Goal: Task Accomplishment & Management: Use online tool/utility

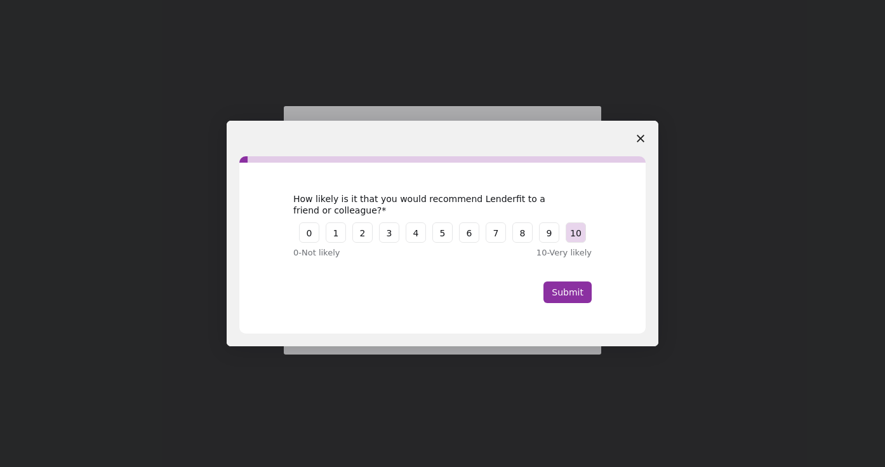
click at [576, 233] on button "10" at bounding box center [576, 232] width 20 height 20
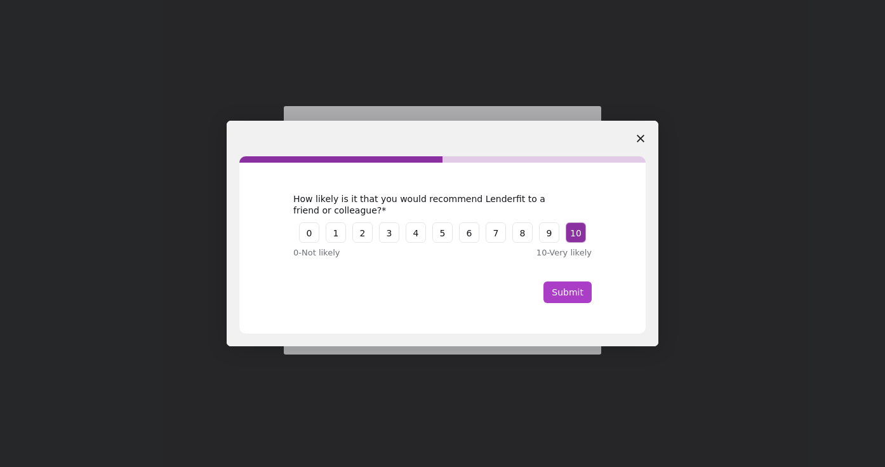
click at [574, 291] on button "Submit" at bounding box center [567, 292] width 48 height 22
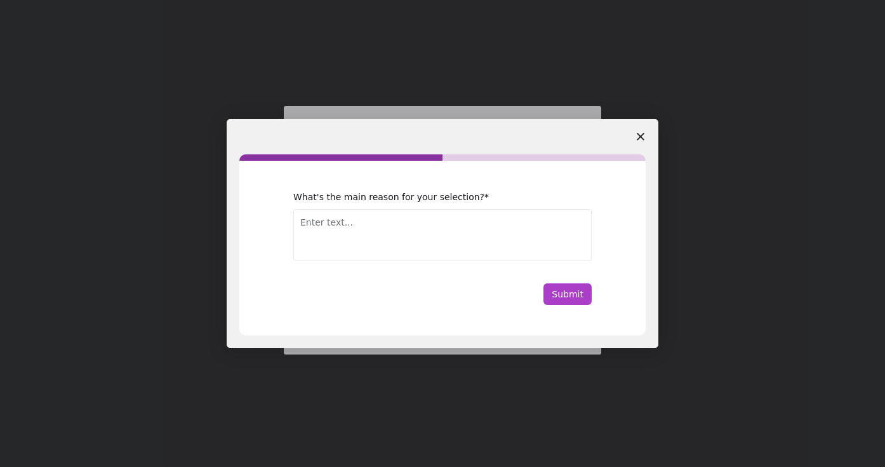
click at [569, 291] on button "Submit" at bounding box center [567, 294] width 48 height 22
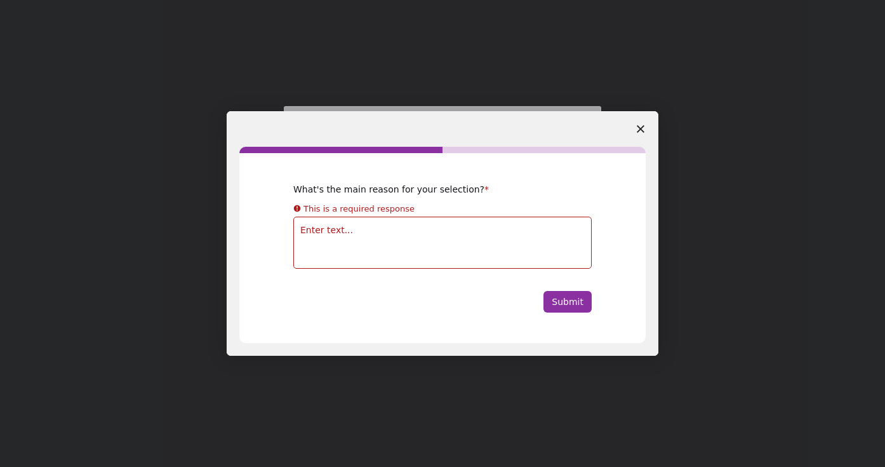
click at [641, 128] on polygon "Close survey" at bounding box center [641, 129] width 8 height 8
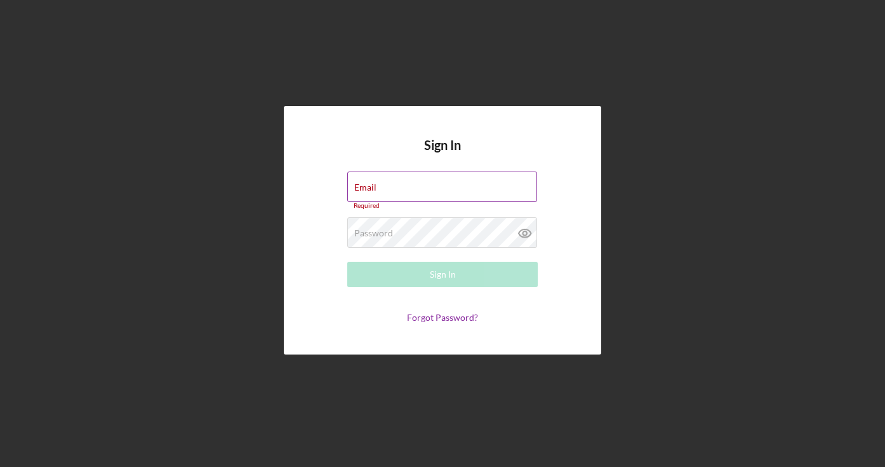
click at [456, 193] on input "Email" at bounding box center [442, 186] width 190 height 30
type input "[EMAIL_ADDRESS][DOMAIN_NAME]"
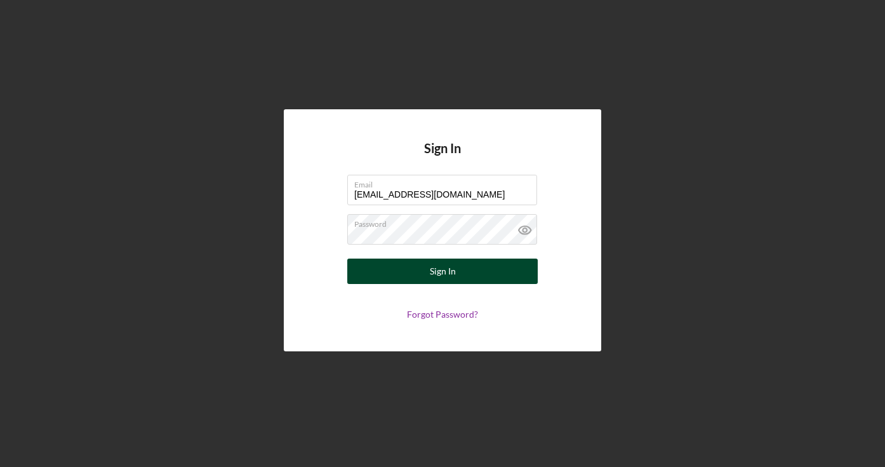
click at [465, 270] on button "Sign In" at bounding box center [442, 270] width 190 height 25
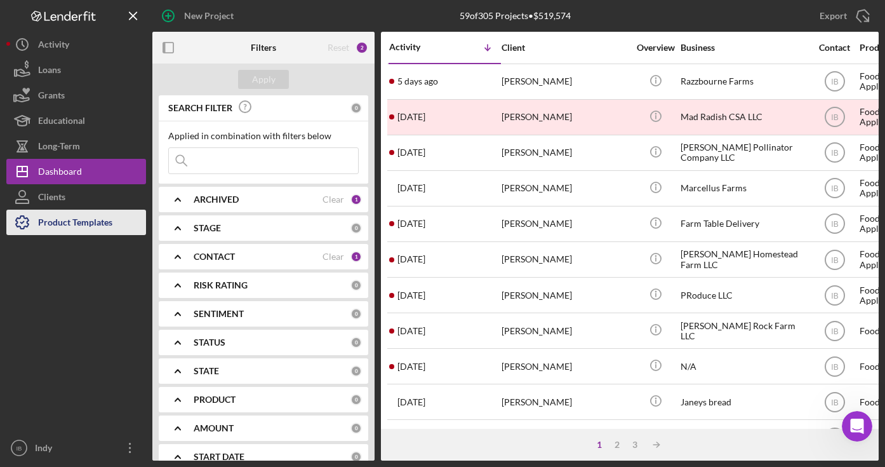
click at [100, 218] on div "Product Templates" at bounding box center [75, 224] width 74 height 29
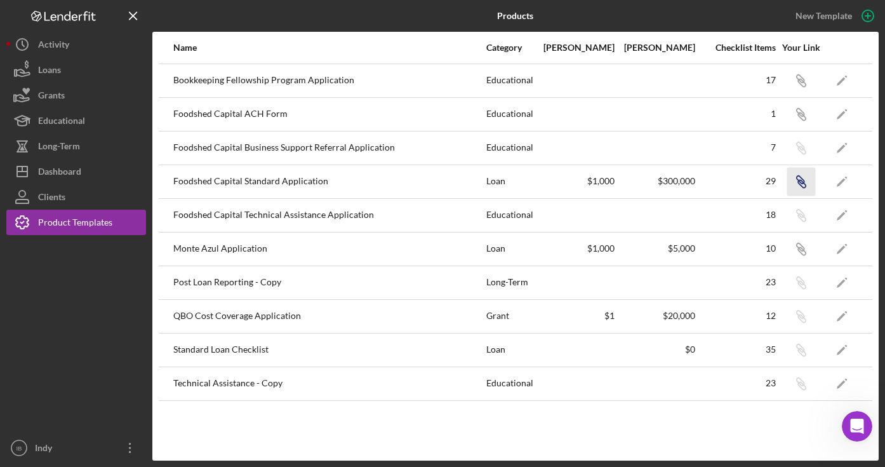
click at [806, 181] on icon "Icon/Link" at bounding box center [801, 181] width 29 height 29
click at [794, 81] on icon "Icon/Link" at bounding box center [801, 80] width 29 height 29
